Goal: Information Seeking & Learning: Learn about a topic

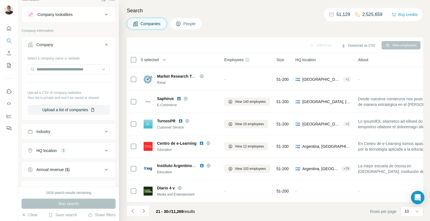
scroll to position [9, 0]
click at [93, 152] on div "HQ location 3" at bounding box center [65, 150] width 76 height 6
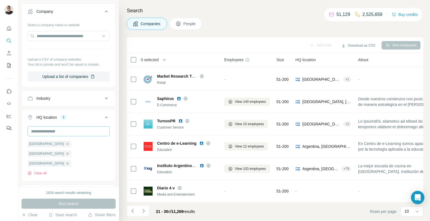
scroll to position [47, 0]
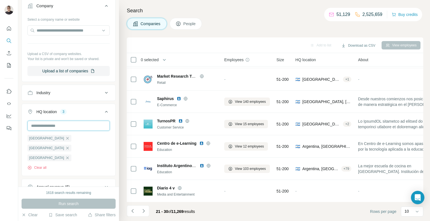
click at [54, 126] on input "text" at bounding box center [68, 126] width 82 height 10
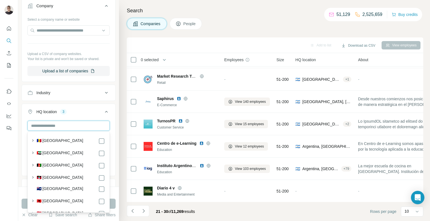
type input "*"
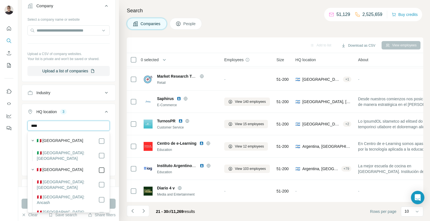
type input "****"
click at [71, 109] on div "HQ location 4" at bounding box center [65, 112] width 76 height 6
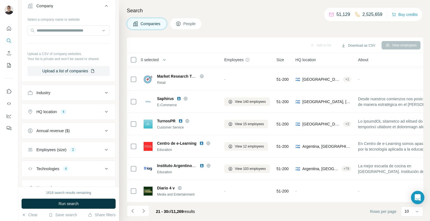
click at [94, 110] on div "HQ location 4" at bounding box center [65, 112] width 76 height 6
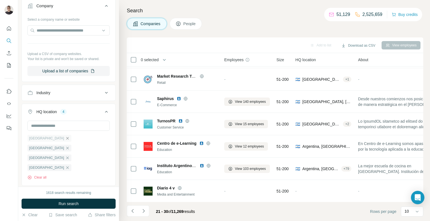
click at [65, 138] on icon "button" at bounding box center [67, 138] width 4 height 4
click at [65, 139] on icon "button" at bounding box center [67, 138] width 4 height 4
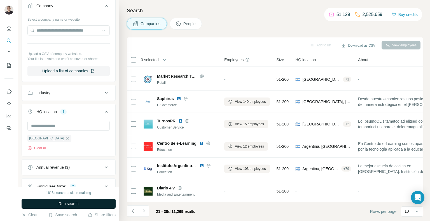
click at [64, 201] on button "Run search" at bounding box center [69, 204] width 94 height 10
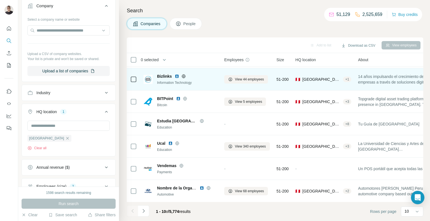
click at [176, 76] on img at bounding box center [177, 76] width 4 height 4
click at [261, 81] on span "View 44 employees" at bounding box center [249, 79] width 29 height 5
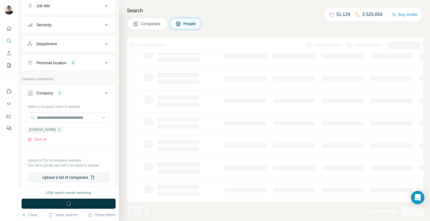
scroll to position [134, 0]
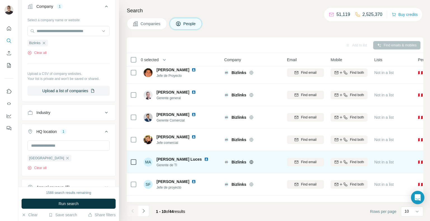
scroll to position [73, 0]
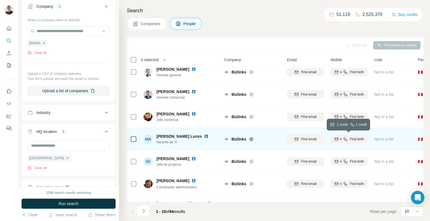
click at [351, 140] on span "Find both" at bounding box center [357, 139] width 14 height 5
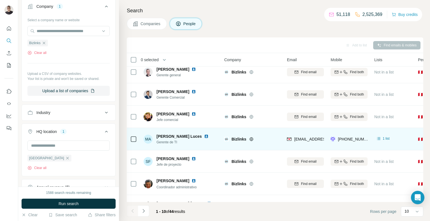
click at [151, 23] on span "Companies" at bounding box center [150, 24] width 20 height 6
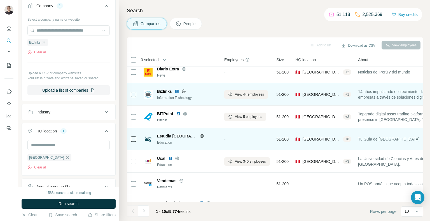
scroll to position [9, 0]
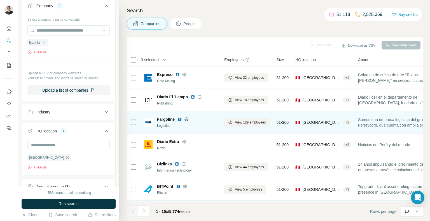
click at [177, 119] on img at bounding box center [179, 119] width 4 height 4
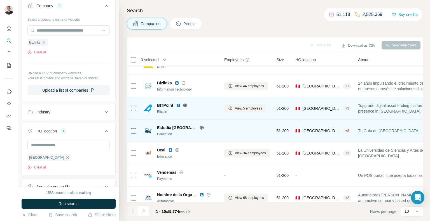
scroll to position [82, 0]
click at [178, 105] on img at bounding box center [178, 105] width 4 height 4
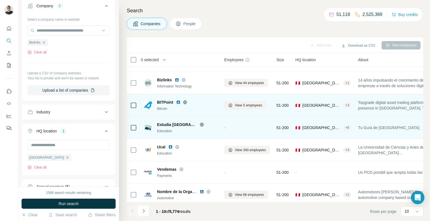
scroll to position [88, 0]
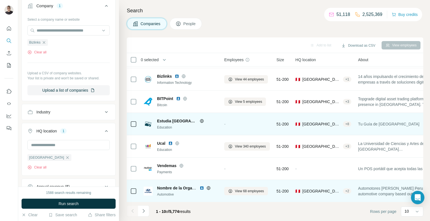
click at [201, 189] on img at bounding box center [201, 188] width 4 height 4
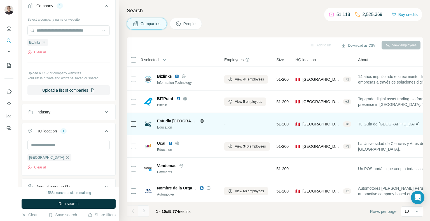
click at [145, 214] on button "Navigate to next page" at bounding box center [143, 211] width 11 height 11
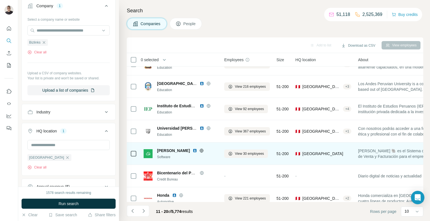
scroll to position [21, 0]
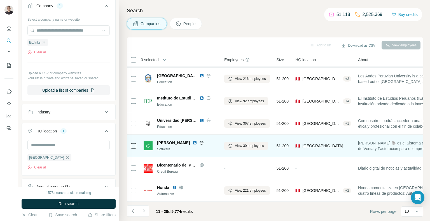
click at [193, 143] on img at bounding box center [195, 143] width 4 height 4
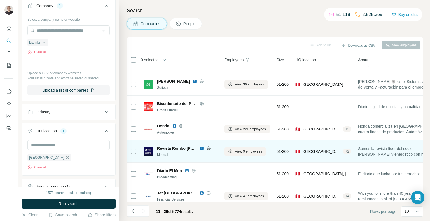
scroll to position [84, 0]
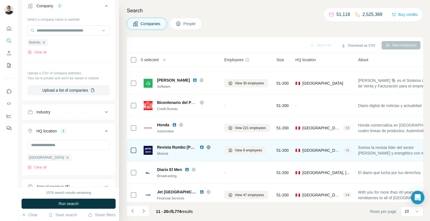
click at [202, 146] on img at bounding box center [201, 147] width 4 height 4
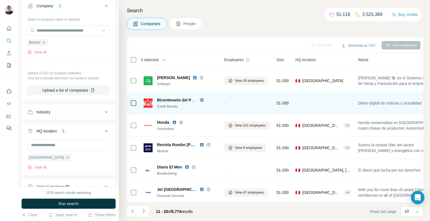
scroll to position [88, 0]
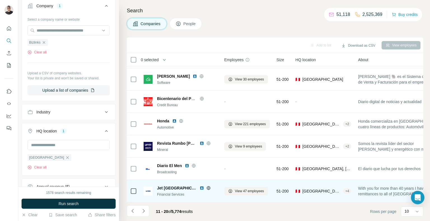
click at [199, 186] on img at bounding box center [201, 188] width 4 height 4
click at [199, 189] on img at bounding box center [201, 188] width 4 height 4
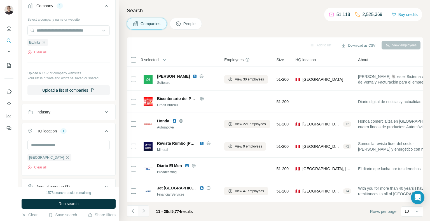
click at [144, 213] on icon "Navigate to next page" at bounding box center [144, 211] width 6 height 6
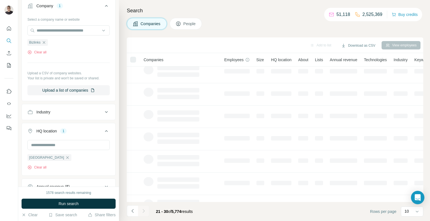
scroll to position [0, 0]
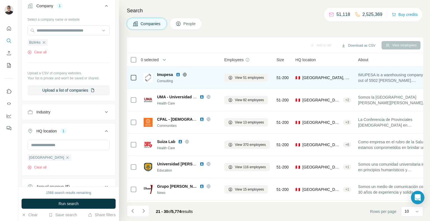
click at [177, 75] on img at bounding box center [178, 74] width 4 height 4
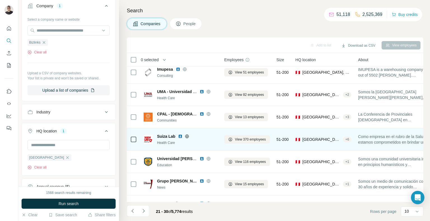
scroll to position [6, 0]
click at [182, 137] on img at bounding box center [180, 136] width 4 height 4
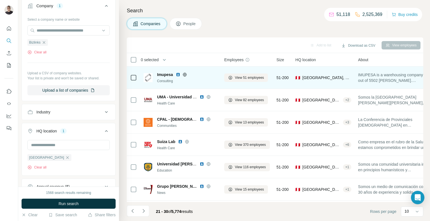
scroll to position [0, 0]
click at [178, 74] on img at bounding box center [178, 74] width 4 height 4
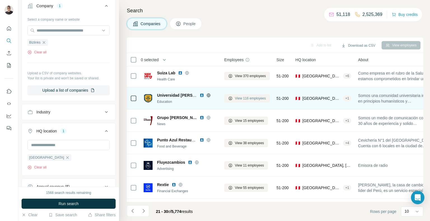
scroll to position [88, 0]
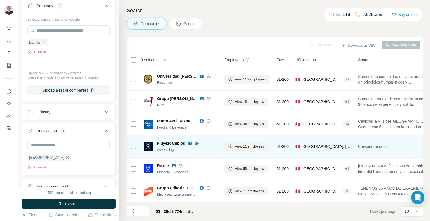
click at [189, 144] on img at bounding box center [190, 143] width 4 height 4
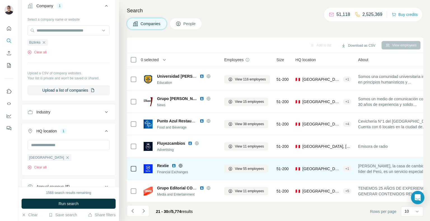
click at [172, 166] on img at bounding box center [174, 166] width 4 height 4
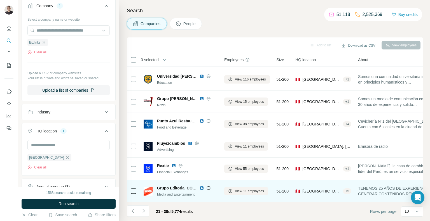
click at [200, 188] on img at bounding box center [201, 188] width 4 height 4
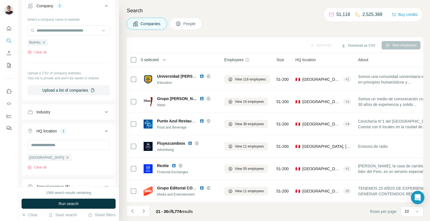
drag, startPoint x: 149, startPoint y: 212, endPoint x: 141, endPoint y: 210, distance: 8.1
click at [147, 212] on button "Navigate to next page" at bounding box center [143, 211] width 11 height 11
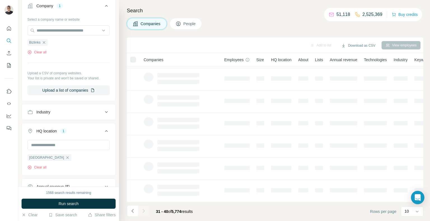
click at [140, 210] on div at bounding box center [143, 211] width 11 height 11
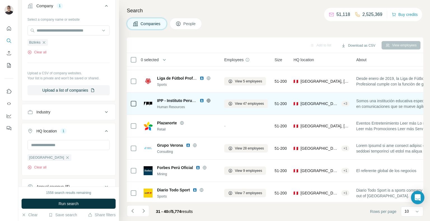
scroll to position [20, 0]
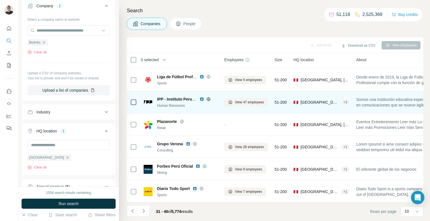
click at [201, 99] on img at bounding box center [201, 99] width 4 height 4
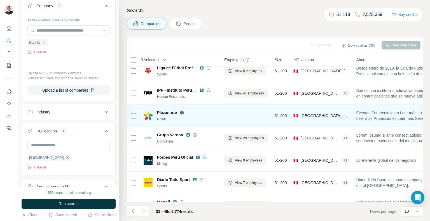
scroll to position [30, 0]
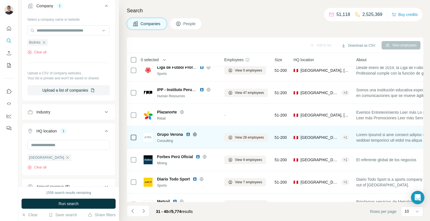
click at [188, 132] on img at bounding box center [188, 134] width 4 height 4
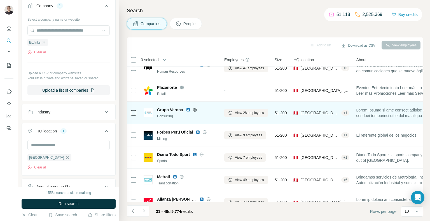
scroll to position [62, 0]
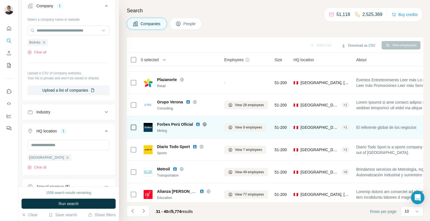
click at [197, 124] on img at bounding box center [198, 124] width 4 height 4
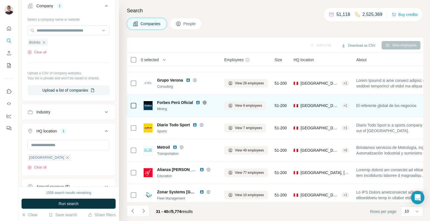
scroll to position [88, 0]
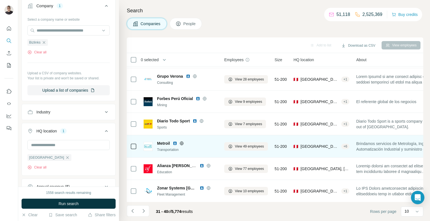
click at [175, 143] on img at bounding box center [175, 143] width 4 height 4
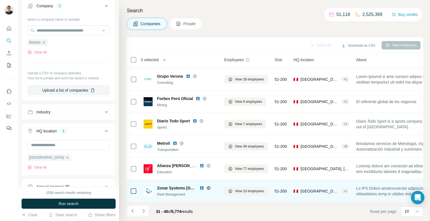
click at [199, 188] on img at bounding box center [201, 188] width 4 height 4
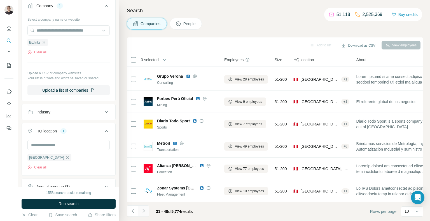
click at [144, 214] on icon "Navigate to next page" at bounding box center [144, 211] width 6 height 6
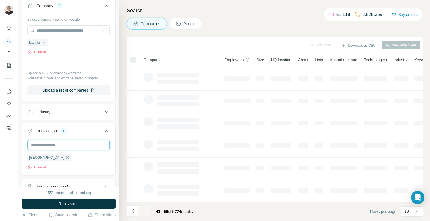
click at [61, 144] on input "text" at bounding box center [68, 145] width 82 height 10
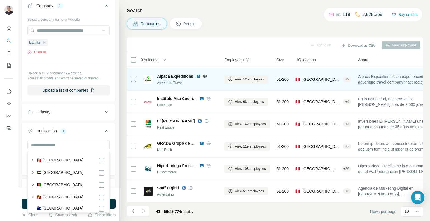
click at [199, 77] on img at bounding box center [198, 76] width 4 height 4
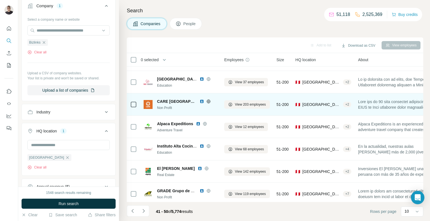
scroll to position [0, 0]
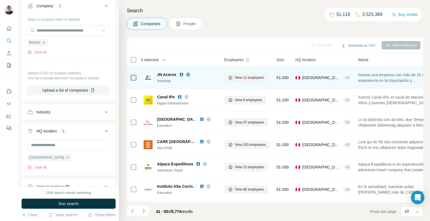
click at [181, 76] on img at bounding box center [181, 74] width 4 height 4
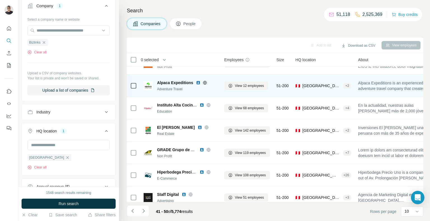
scroll to position [88, 0]
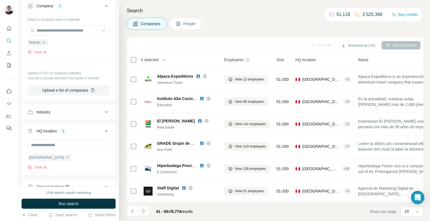
click at [147, 212] on button "Navigate to next page" at bounding box center [143, 211] width 11 height 11
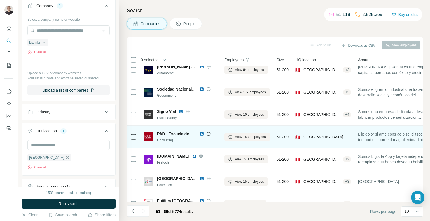
scroll to position [53, 0]
click at [203, 133] on img at bounding box center [201, 133] width 4 height 4
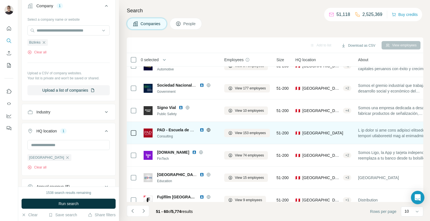
scroll to position [74, 0]
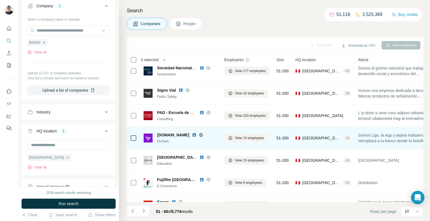
click at [192, 135] on img at bounding box center [194, 135] width 4 height 4
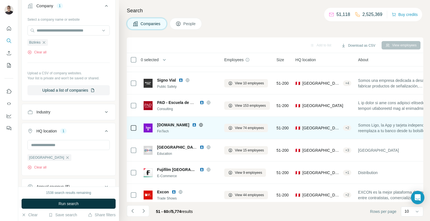
scroll to position [88, 0]
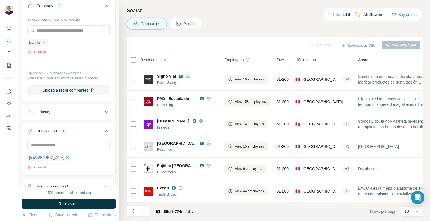
click at [148, 212] on button "Navigate to next page" at bounding box center [143, 211] width 11 height 11
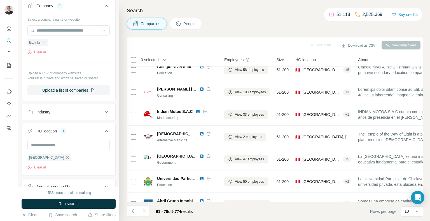
scroll to position [0, 0]
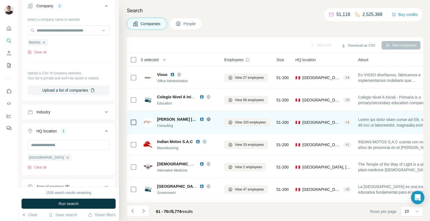
click at [203, 118] on img at bounding box center [201, 119] width 4 height 4
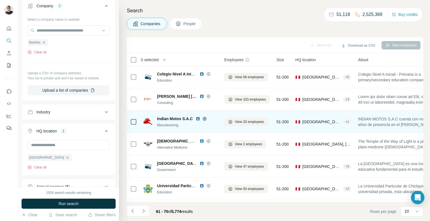
scroll to position [28, 0]
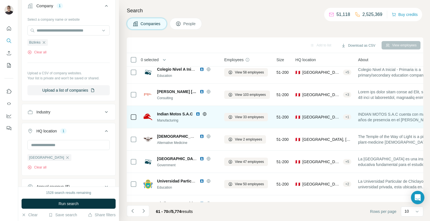
click at [197, 113] on img at bounding box center [198, 114] width 4 height 4
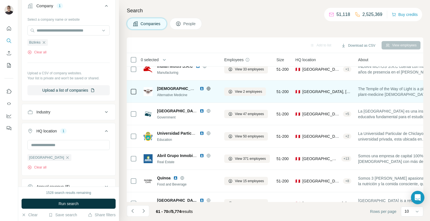
scroll to position [88, 0]
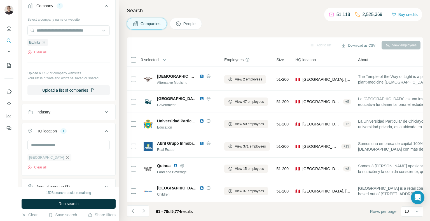
click at [65, 156] on icon "button" at bounding box center [67, 158] width 4 height 4
click at [47, 146] on input "text" at bounding box center [68, 145] width 82 height 10
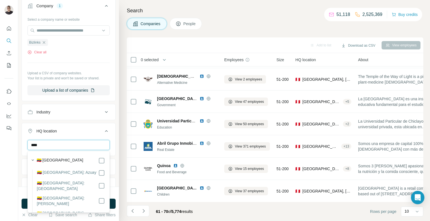
type input "****"
click at [61, 162] on div "🇪🇨 [GEOGRAPHIC_DATA]" at bounding box center [71, 161] width 68 height 7
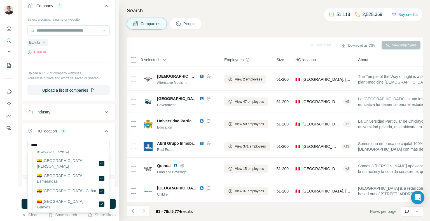
scroll to position [55, 0]
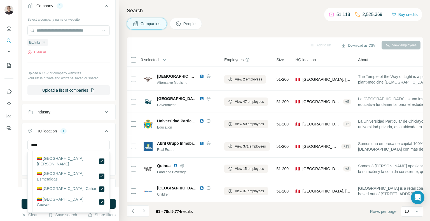
click at [105, 129] on icon at bounding box center [106, 131] width 7 height 7
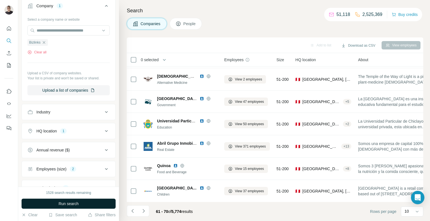
click at [78, 205] on span "Run search" at bounding box center [68, 204] width 20 height 6
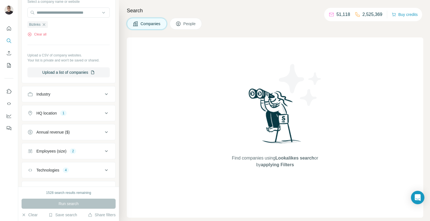
scroll to position [90, 0]
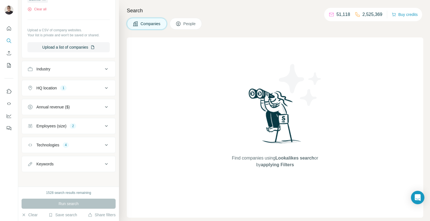
click at [104, 148] on button "Technologies 4" at bounding box center [68, 145] width 93 height 13
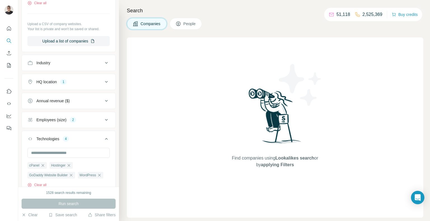
scroll to position [103, 0]
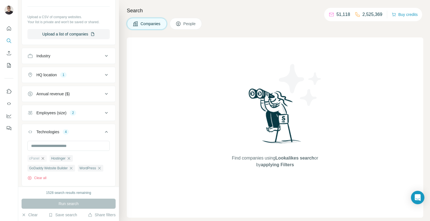
click at [43, 158] on icon "button" at bounding box center [42, 158] width 3 height 3
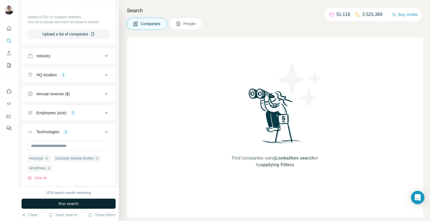
click at [68, 203] on span "Run search" at bounding box center [68, 204] width 20 height 6
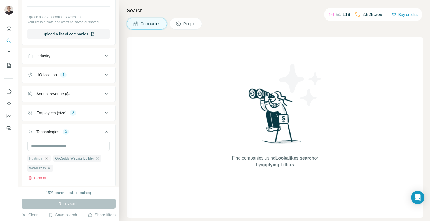
click at [48, 158] on icon "button" at bounding box center [46, 158] width 4 height 4
click at [72, 158] on icon "button" at bounding box center [71, 158] width 4 height 4
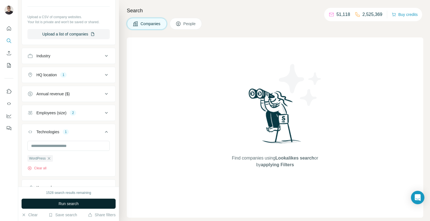
click at [72, 202] on span "Run search" at bounding box center [68, 204] width 20 height 6
click at [64, 199] on button "Run search" at bounding box center [69, 204] width 94 height 10
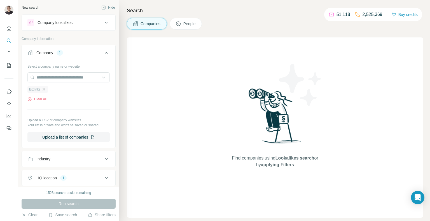
click at [45, 90] on icon "button" at bounding box center [44, 89] width 3 height 3
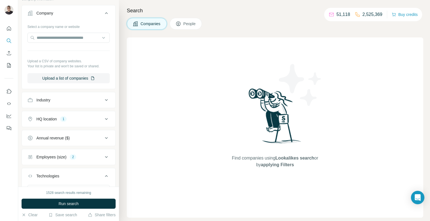
scroll to position [87, 0]
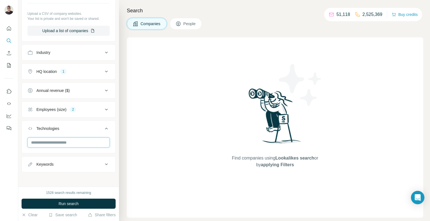
click at [73, 141] on input "text" at bounding box center [68, 143] width 82 height 10
click at [54, 144] on input "******" at bounding box center [68, 143] width 82 height 10
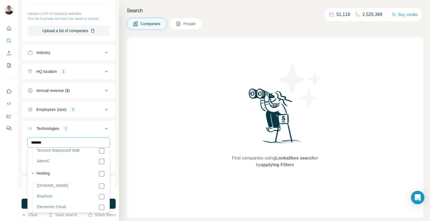
scroll to position [141, 0]
type input "*******"
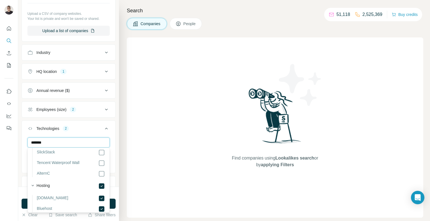
click at [64, 141] on input "*******" at bounding box center [68, 143] width 82 height 10
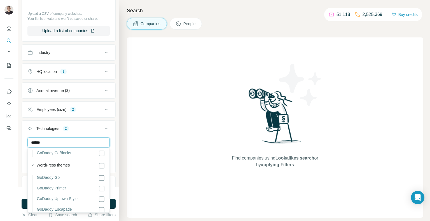
scroll to position [65, 0]
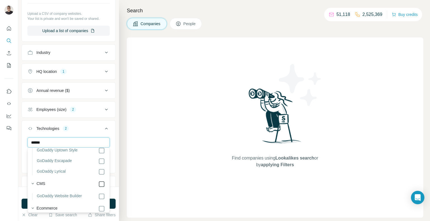
type input "******"
click at [113, 206] on button "Run search" at bounding box center [69, 204] width 94 height 10
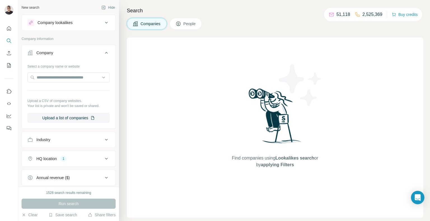
click at [105, 52] on icon at bounding box center [106, 53] width 7 height 7
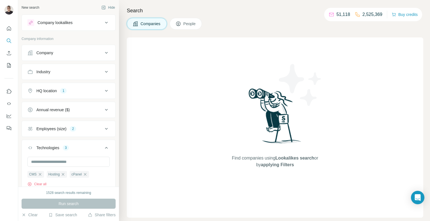
click at [107, 94] on button "HQ location 1" at bounding box center [68, 90] width 93 height 13
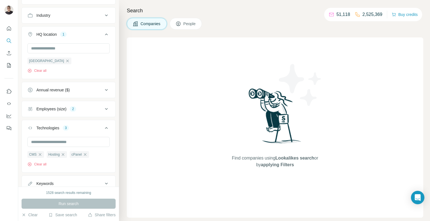
scroll to position [62, 0]
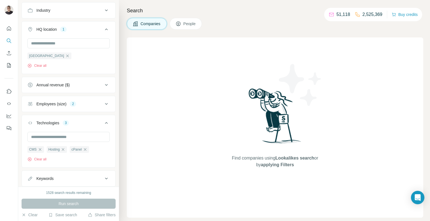
click at [40, 156] on div "CMS Hosting cPanel Clear all" at bounding box center [58, 154] width 62 height 16
click at [41, 161] on button "Clear all" at bounding box center [36, 159] width 19 height 5
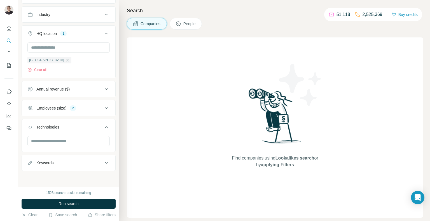
scroll to position [56, 0]
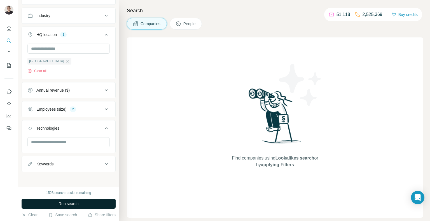
click at [74, 203] on span "Run search" at bounding box center [68, 204] width 20 height 6
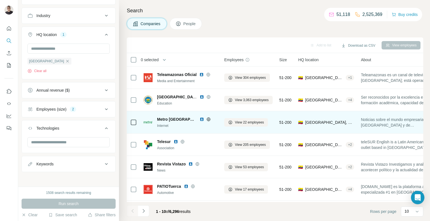
click at [199, 119] on img at bounding box center [201, 119] width 4 height 4
